Goal: Information Seeking & Learning: Learn about a topic

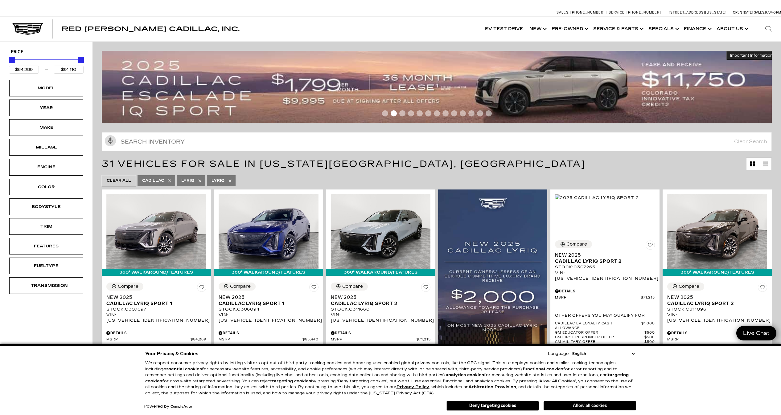
click at [568, 408] on button "Allow all cookies" at bounding box center [590, 406] width 93 height 9
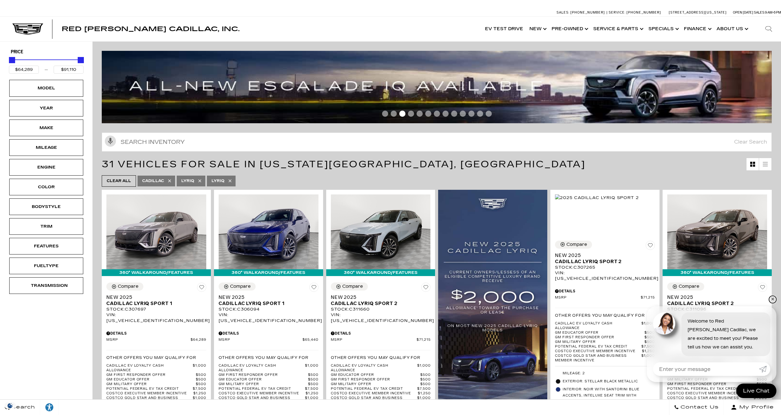
click at [773, 301] on link "✕" at bounding box center [772, 299] width 7 height 7
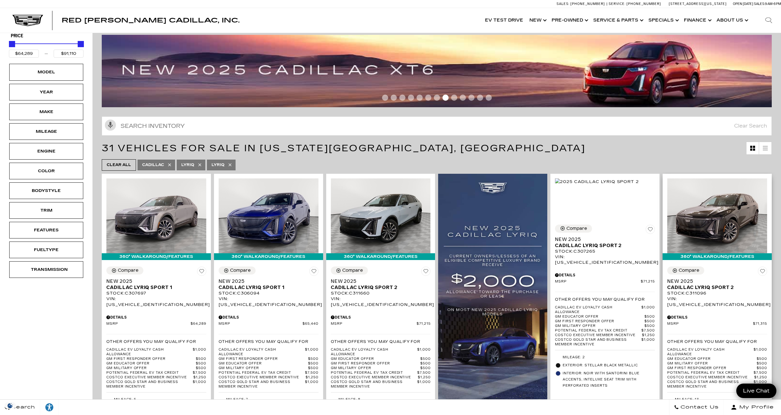
scroll to position [59, 0]
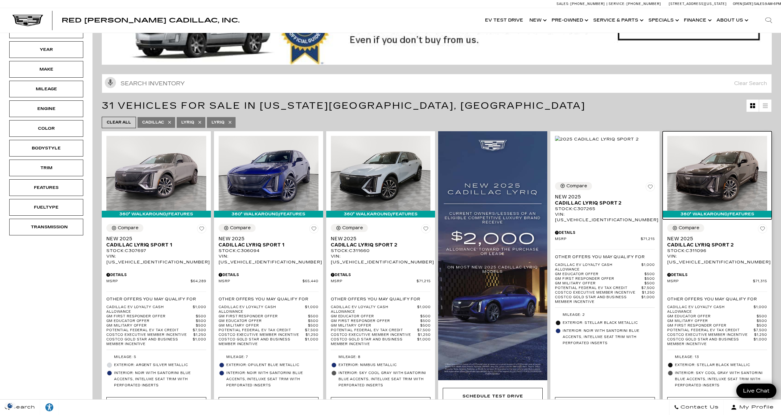
click at [722, 192] on img at bounding box center [717, 173] width 100 height 75
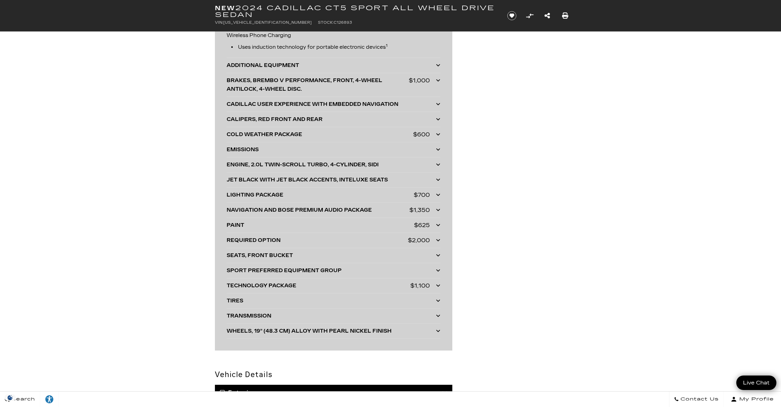
scroll to position [1532, 0]
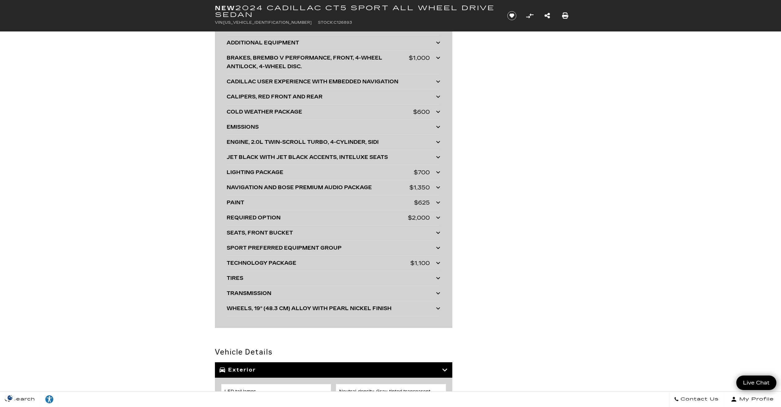
click at [358, 261] on div "TECHNOLOGY PACKAGE" at bounding box center [319, 263] width 184 height 9
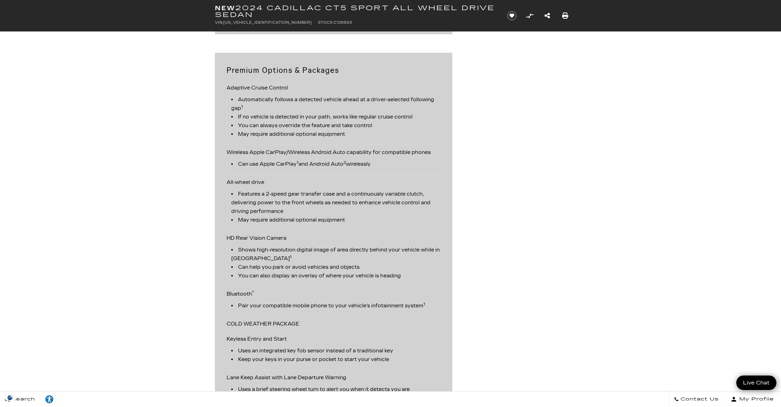
scroll to position [0, 0]
